Goal: Information Seeking & Learning: Learn about a topic

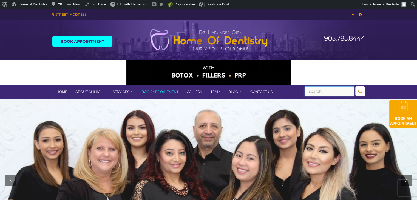
click at [337, 93] on input "text" at bounding box center [329, 91] width 49 height 10
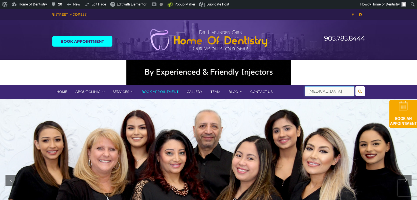
type input "teeth whitening"
click at [355, 86] on button "submit" at bounding box center [360, 91] width 10 height 10
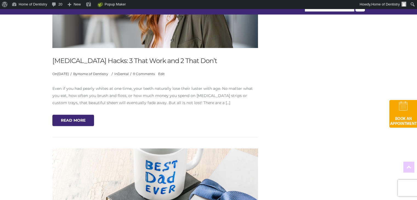
scroll to position [842, 0]
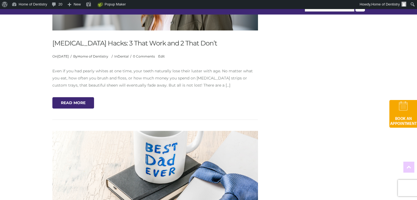
drag, startPoint x: 227, startPoint y: 45, endPoint x: 45, endPoint y: 45, distance: 182.0
copy link "[MEDICAL_DATA] Hacks: 3 That Work and 2 That Don’t"
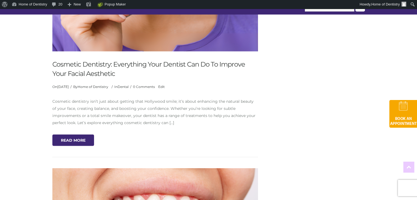
scroll to position [1339, 0]
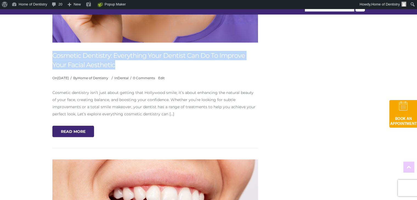
drag, startPoint x: 133, startPoint y: 61, endPoint x: 40, endPoint y: 54, distance: 92.6
copy link "Cosmetic Dentistry: Everything Your Dentist Can Do To Improve Your Facial Aesth…"
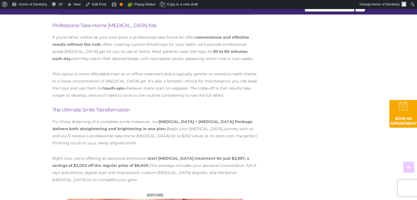
scroll to position [365, 0]
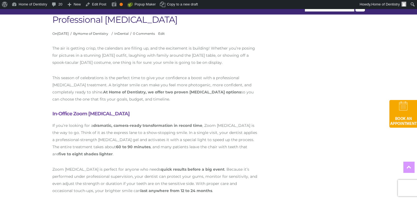
scroll to position [303, 0]
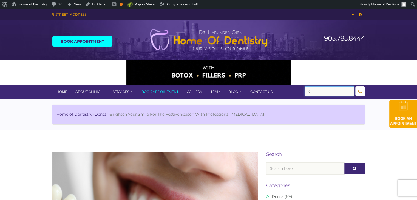
click at [332, 89] on input "c" at bounding box center [329, 91] width 49 height 10
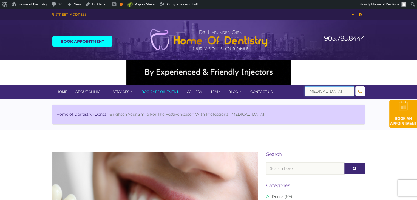
type input "cancer"
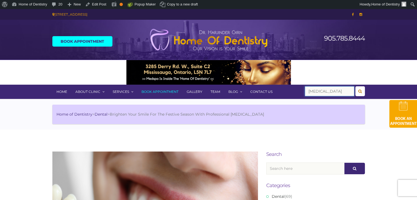
click at [355, 86] on button "submit" at bounding box center [360, 91] width 10 height 10
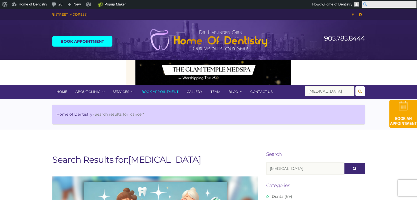
click at [414, 5] on input "Search" at bounding box center [389, 4] width 55 height 7
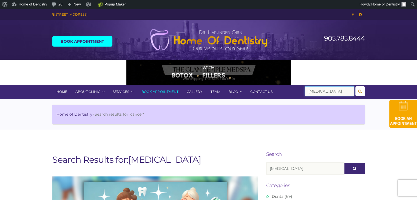
click at [322, 87] on input "cancer" at bounding box center [329, 91] width 49 height 10
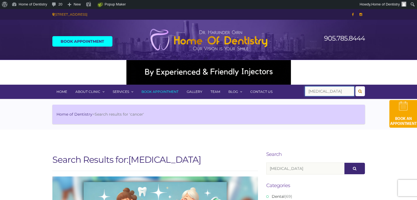
click at [322, 87] on input "cancer" at bounding box center [329, 91] width 49 height 10
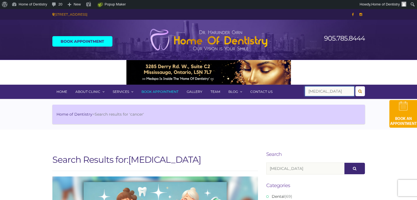
click at [322, 87] on input "cancer" at bounding box center [329, 91] width 49 height 10
type input "workout"
click at [355, 86] on button "submit" at bounding box center [360, 91] width 10 height 10
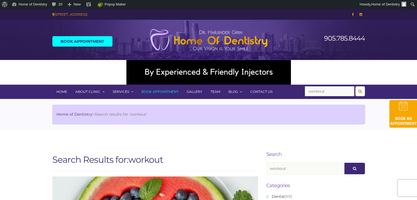
scroll to position [175, 0]
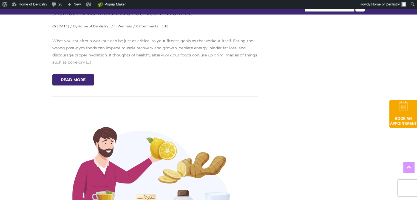
scroll to position [270, 0]
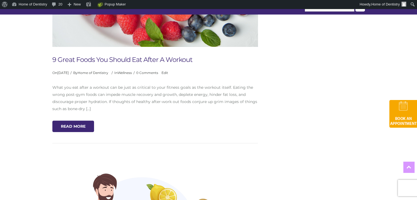
click at [167, 61] on link "9 Great Foods You Should Eat After A Workout" at bounding box center [122, 60] width 140 height 8
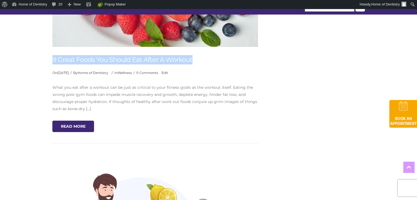
drag, startPoint x: 202, startPoint y: 59, endPoint x: 53, endPoint y: 59, distance: 149.6
click at [53, 59] on h2 "9 Great Foods You Should Eat After A Workout" at bounding box center [155, 59] width 206 height 9
copy link "9 Great Foods You Should Eat After A Workout"
